Goal: Navigation & Orientation: Find specific page/section

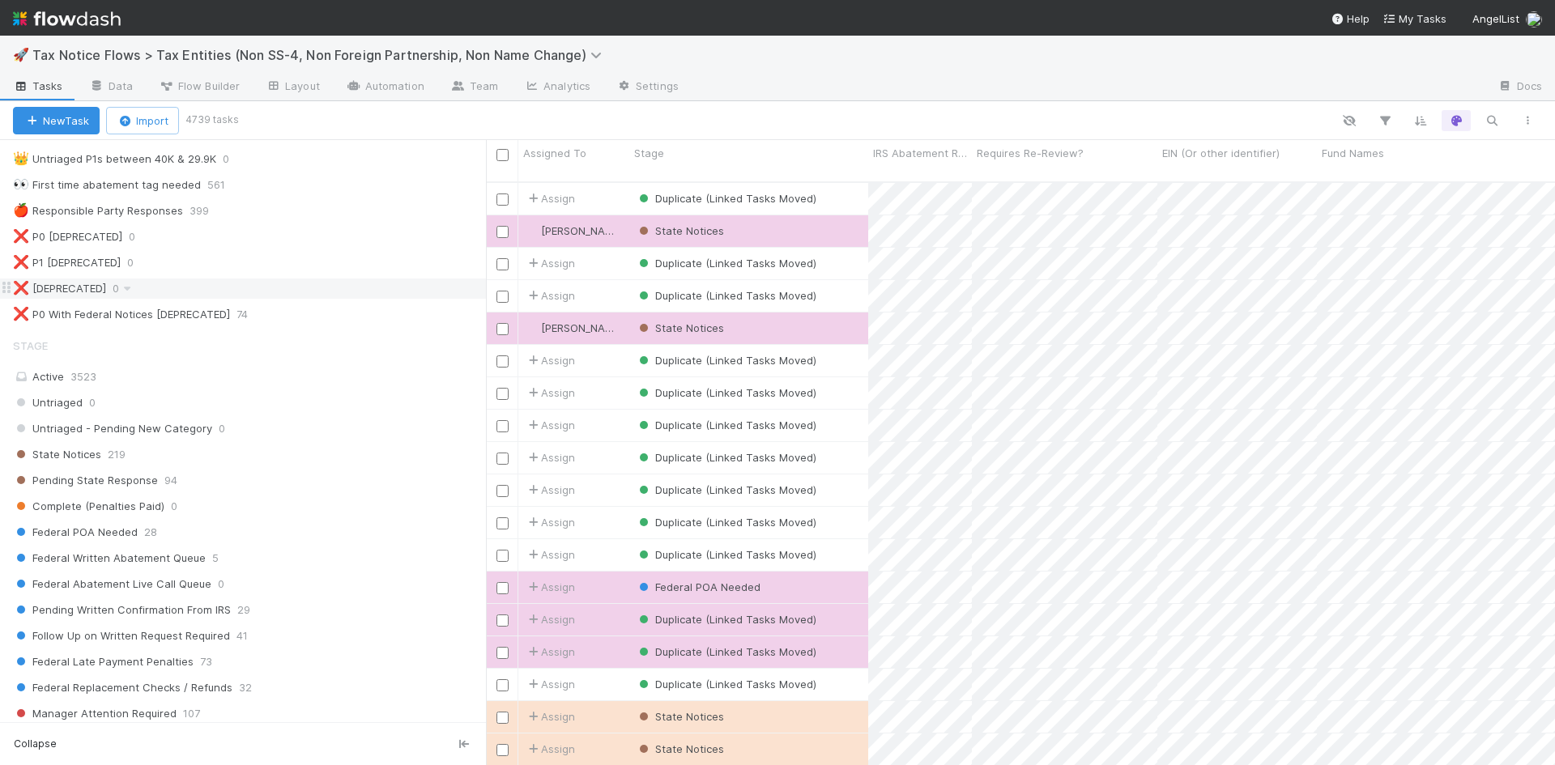
scroll to position [567, 0]
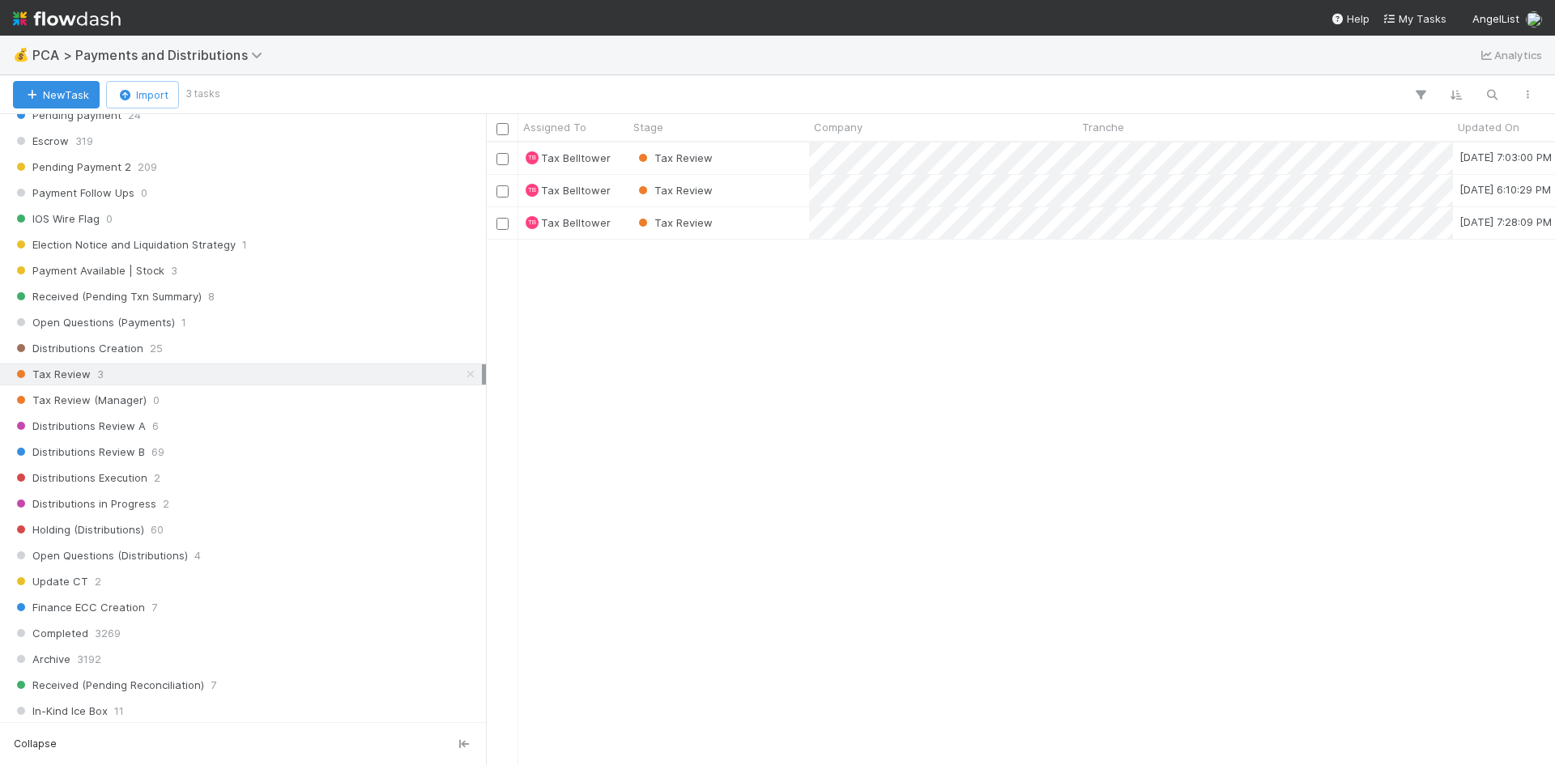
scroll to position [972, 0]
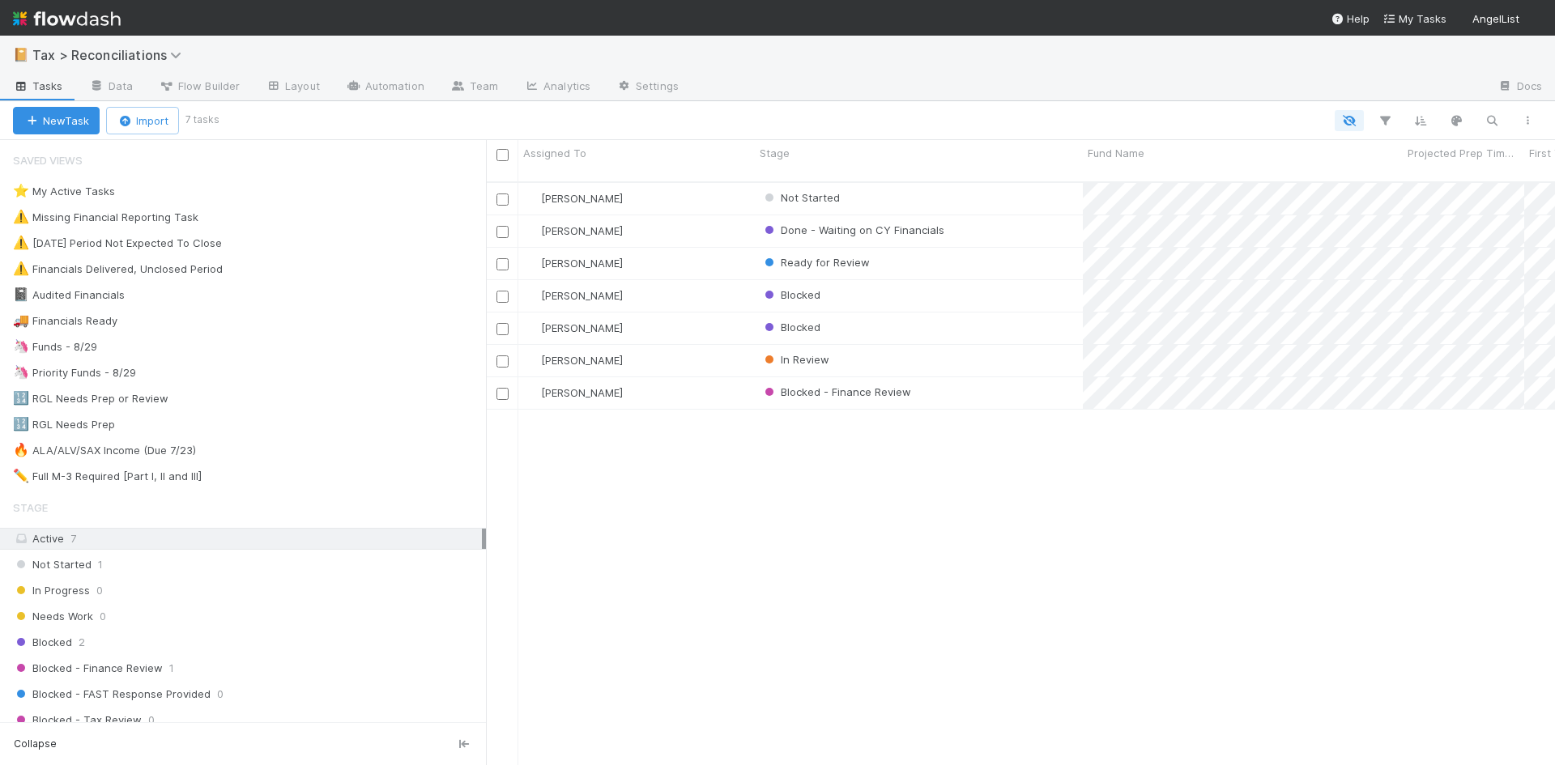
scroll to position [585, 1057]
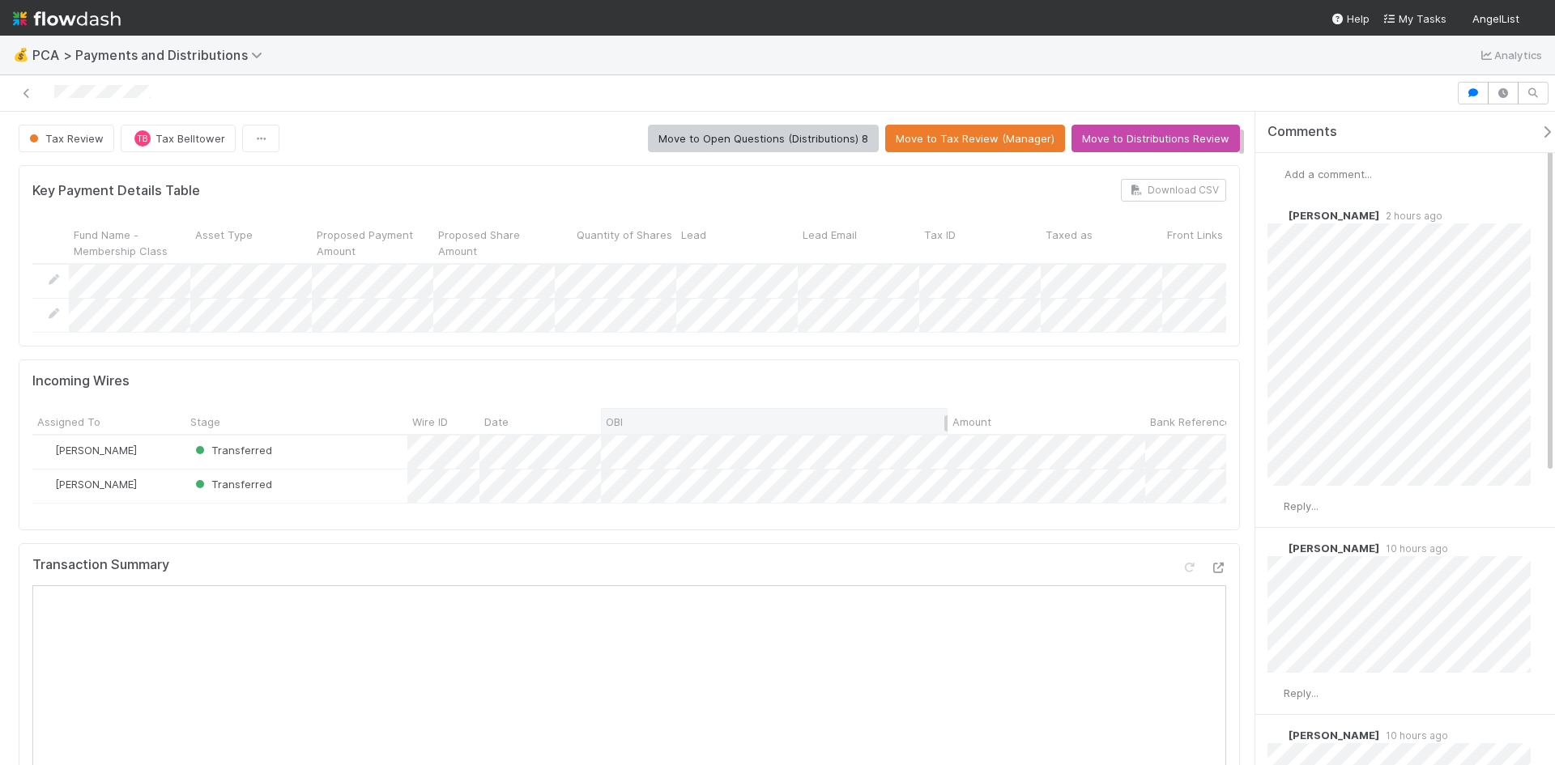
scroll to position [243, 0]
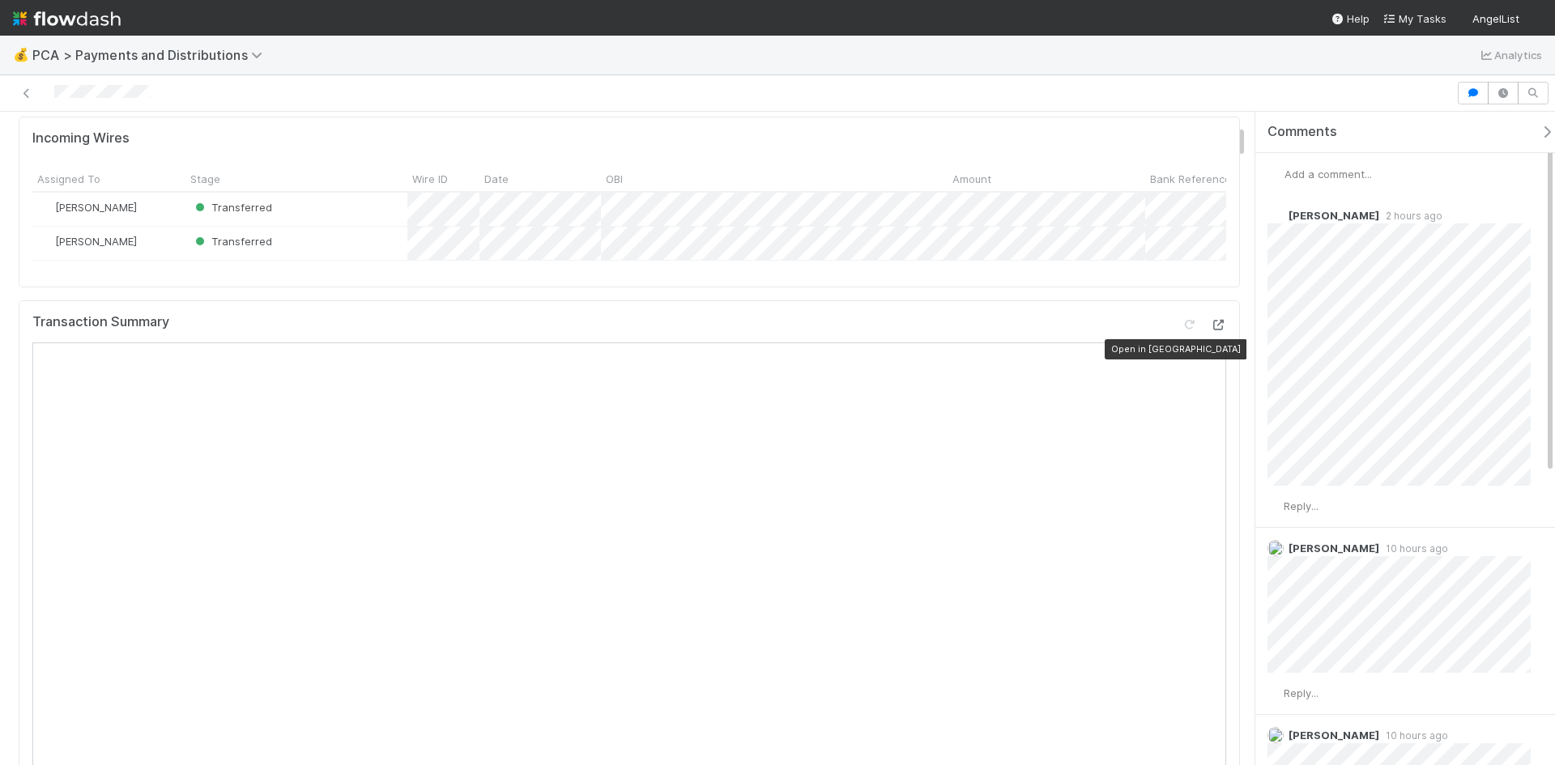
click at [1210, 330] on icon at bounding box center [1218, 325] width 16 height 11
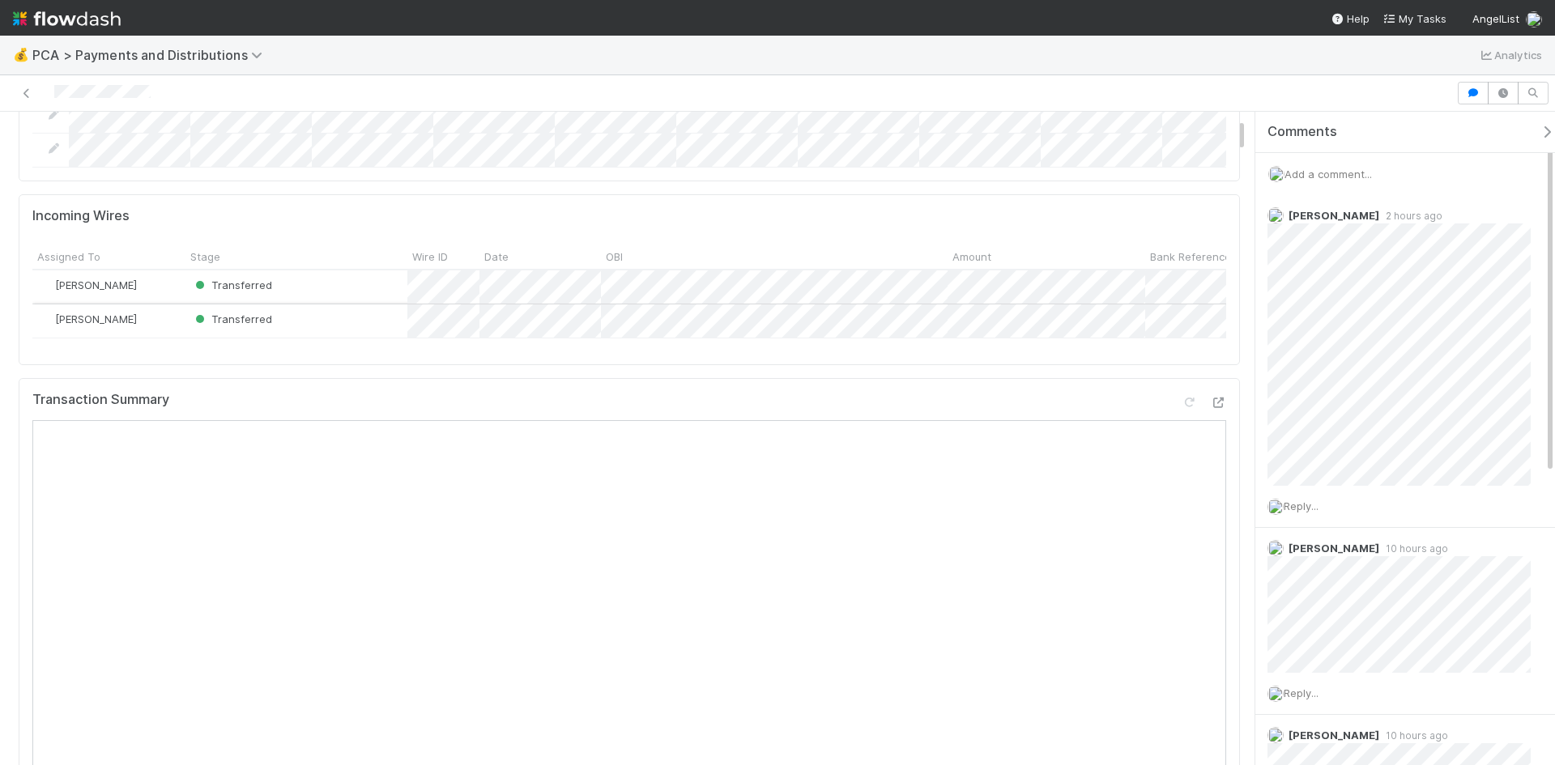
scroll to position [0, 0]
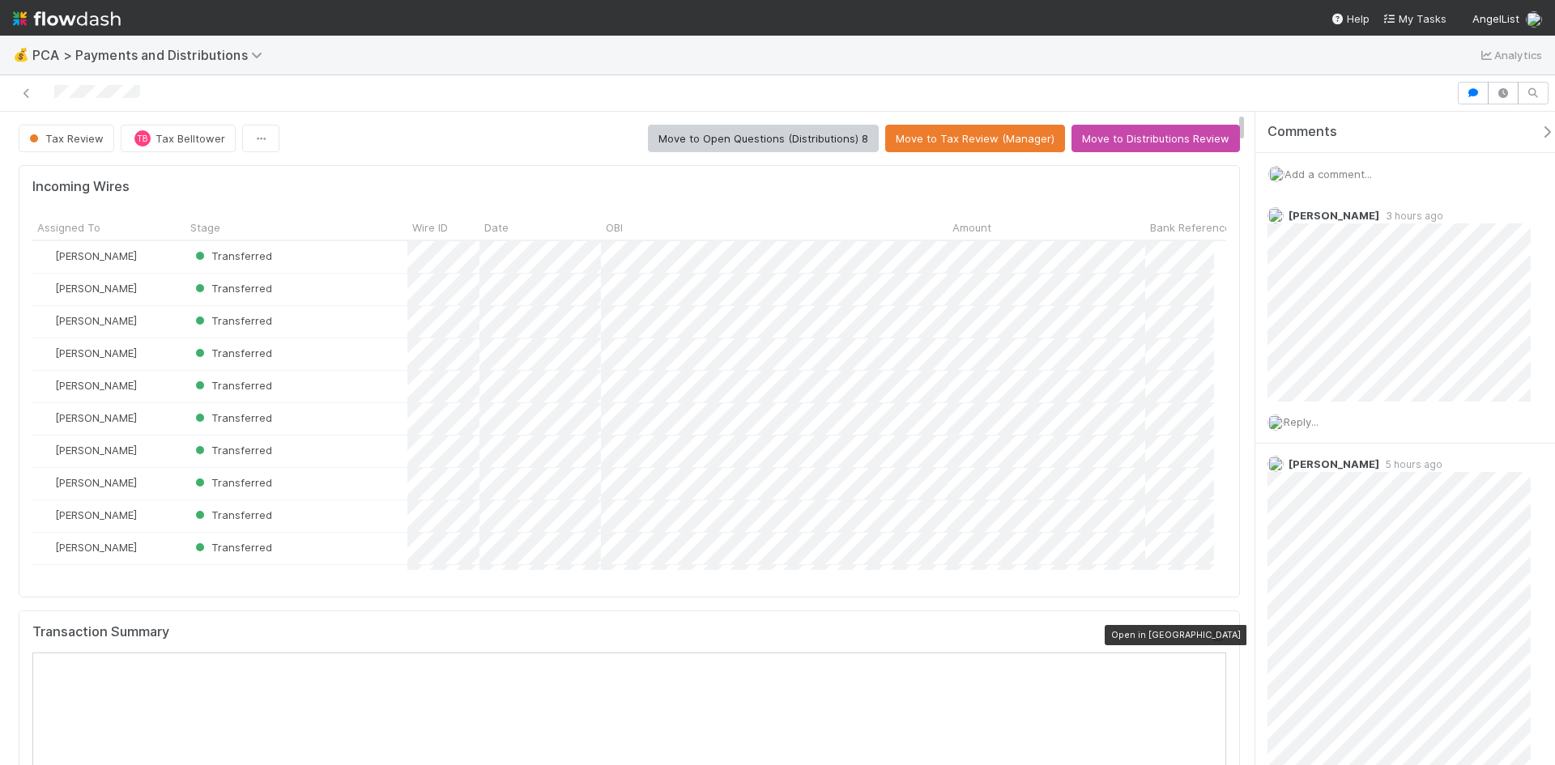
click at [1210, 633] on icon at bounding box center [1218, 636] width 16 height 11
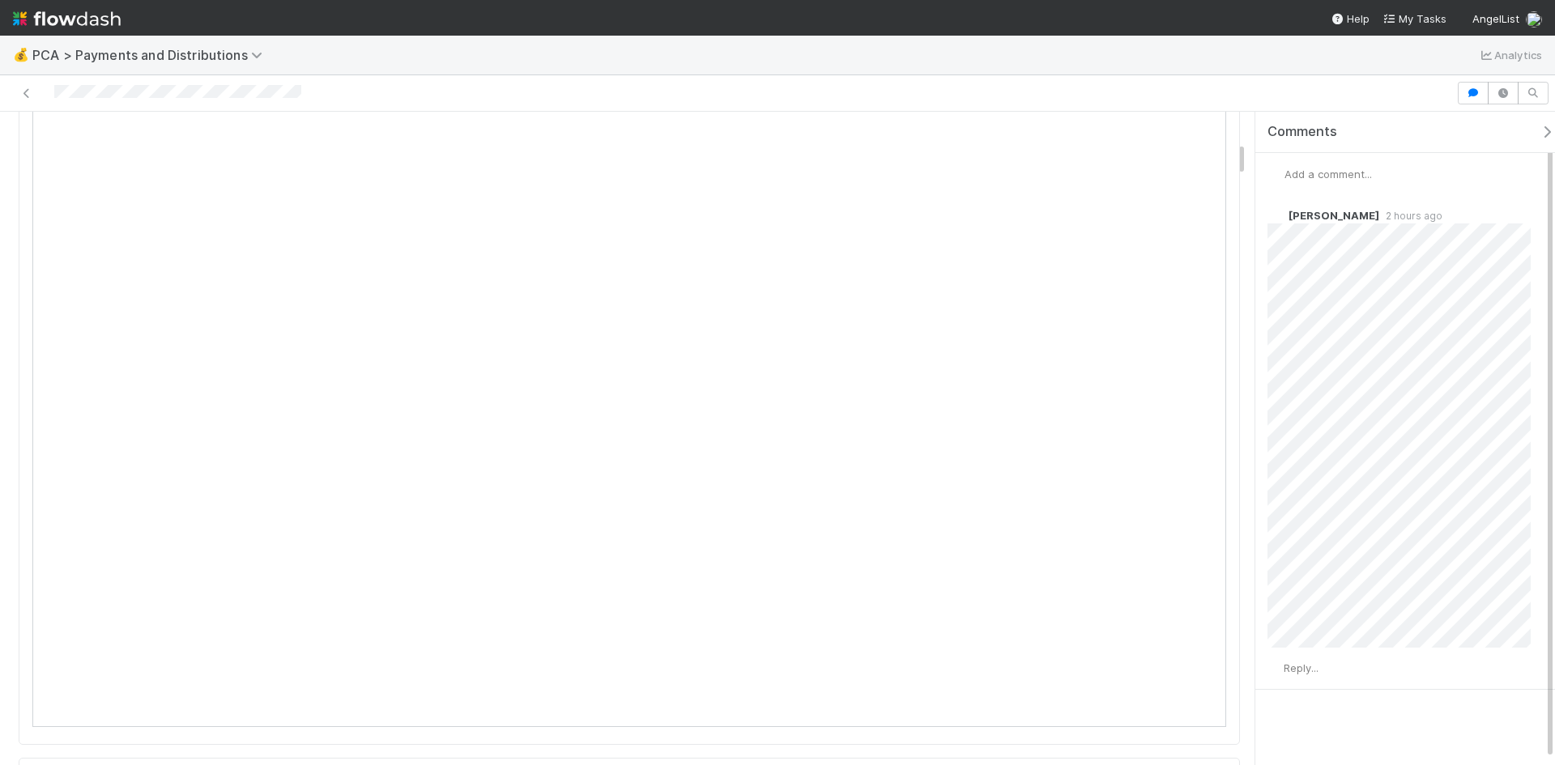
scroll to position [567, 0]
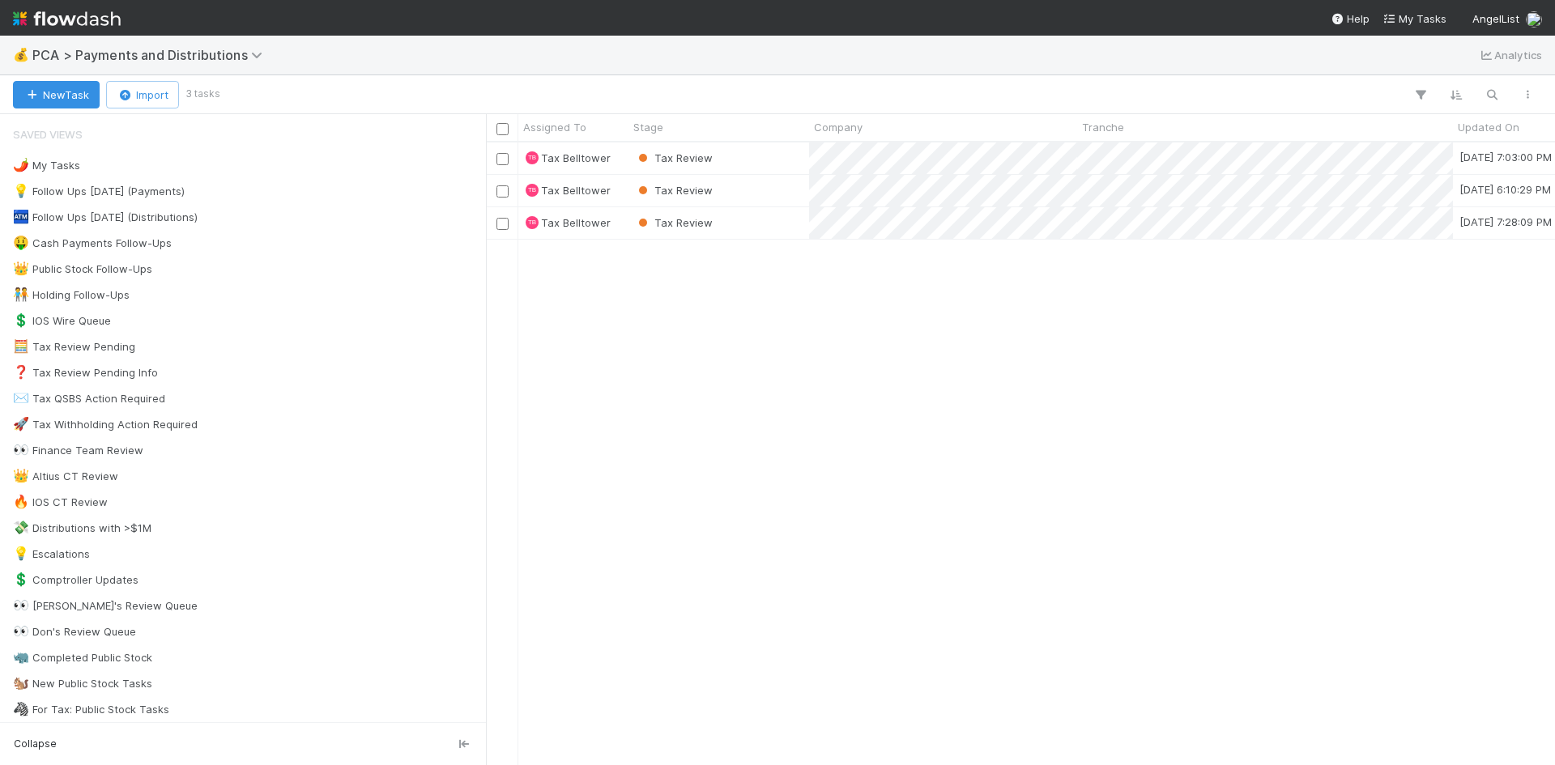
scroll to position [611, 1057]
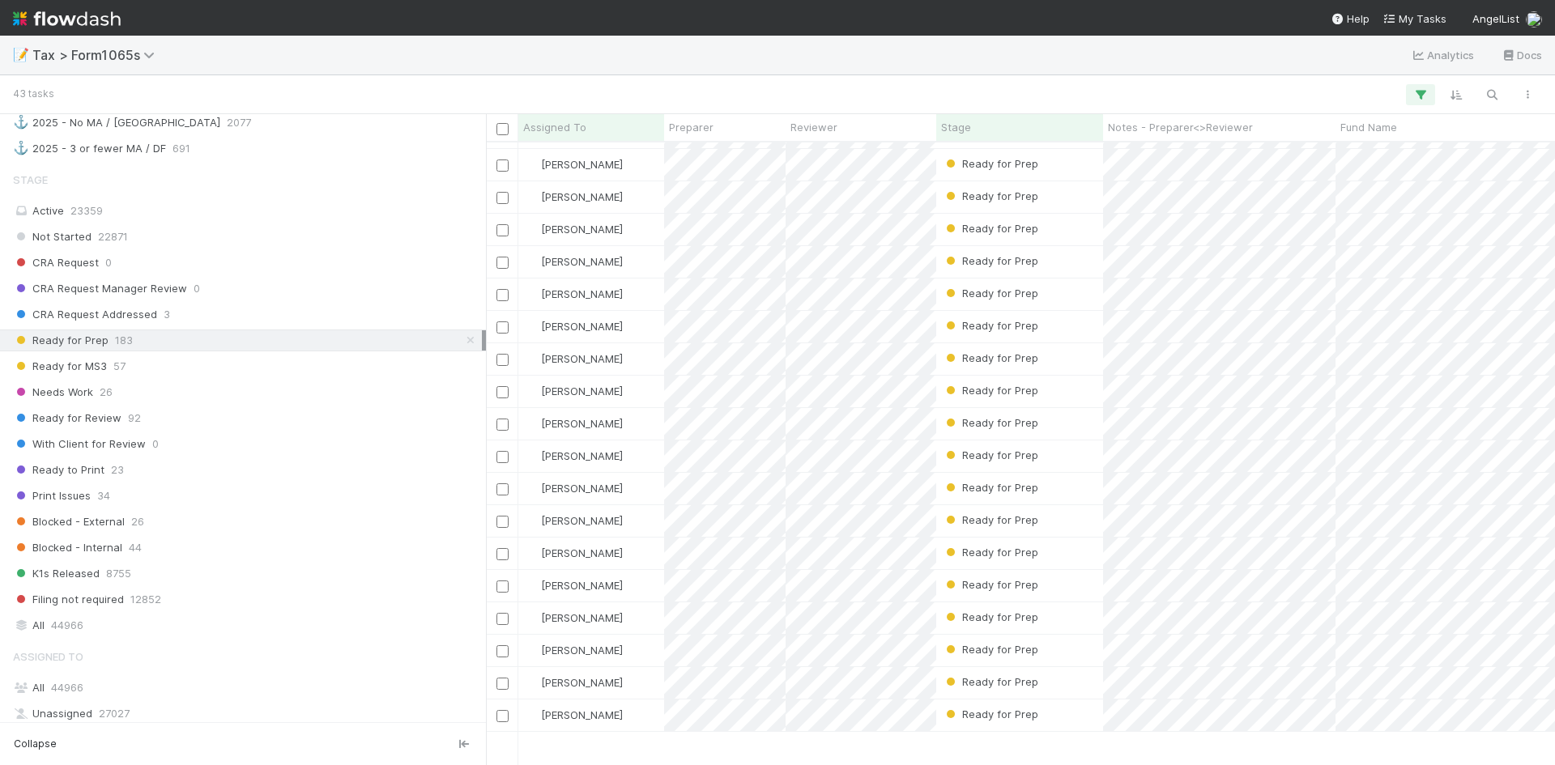
scroll to position [621, 0]
